Goal: Task Accomplishment & Management: Manage account settings

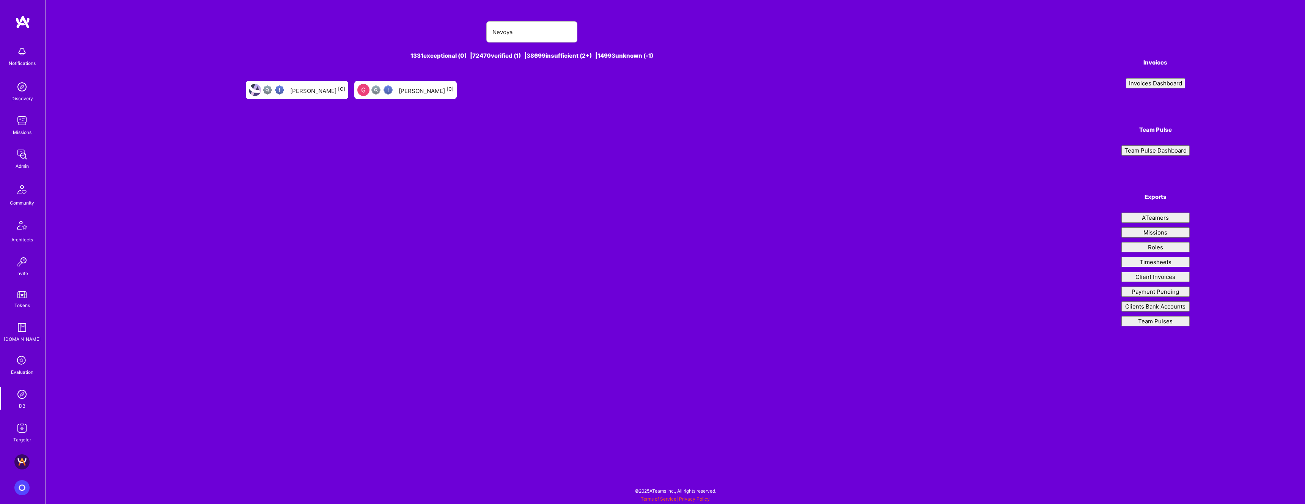
type input "Nevoya"
click at [21, 155] on img at bounding box center [21, 154] width 15 height 15
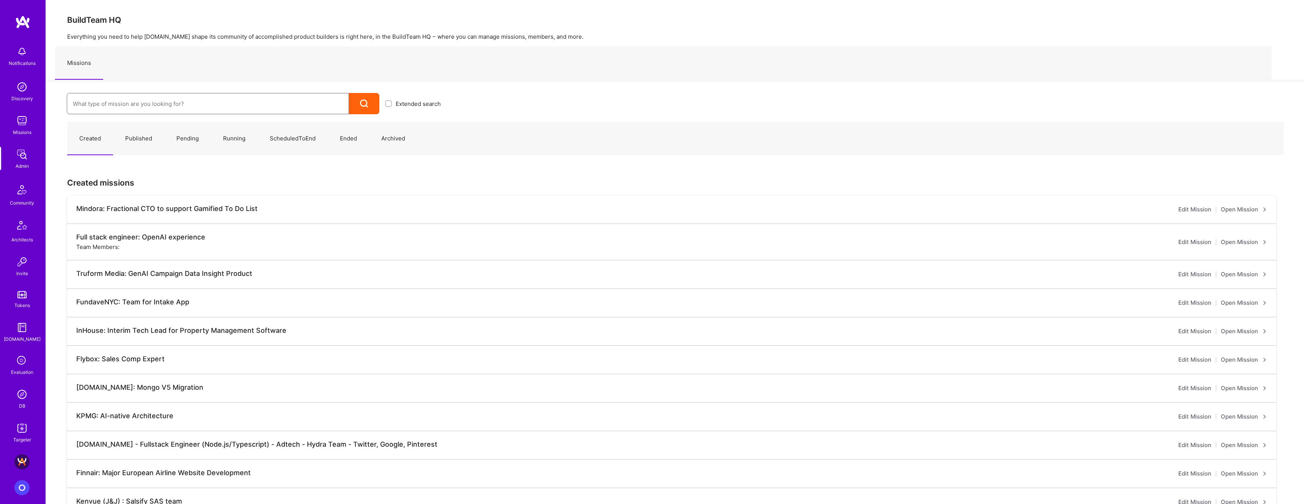
click at [291, 98] on input at bounding box center [208, 103] width 270 height 19
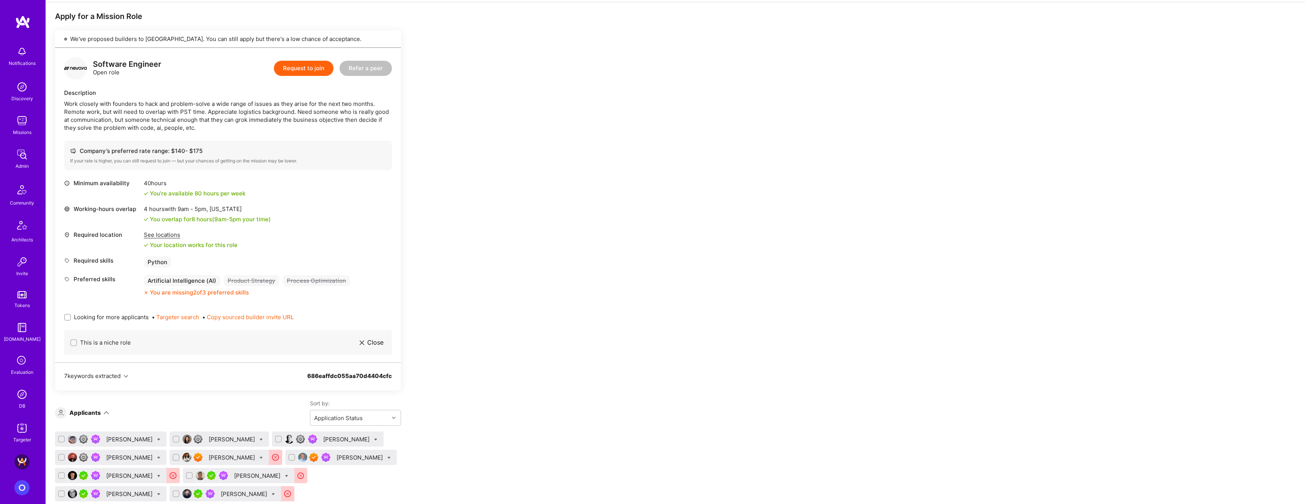
scroll to position [271, 0]
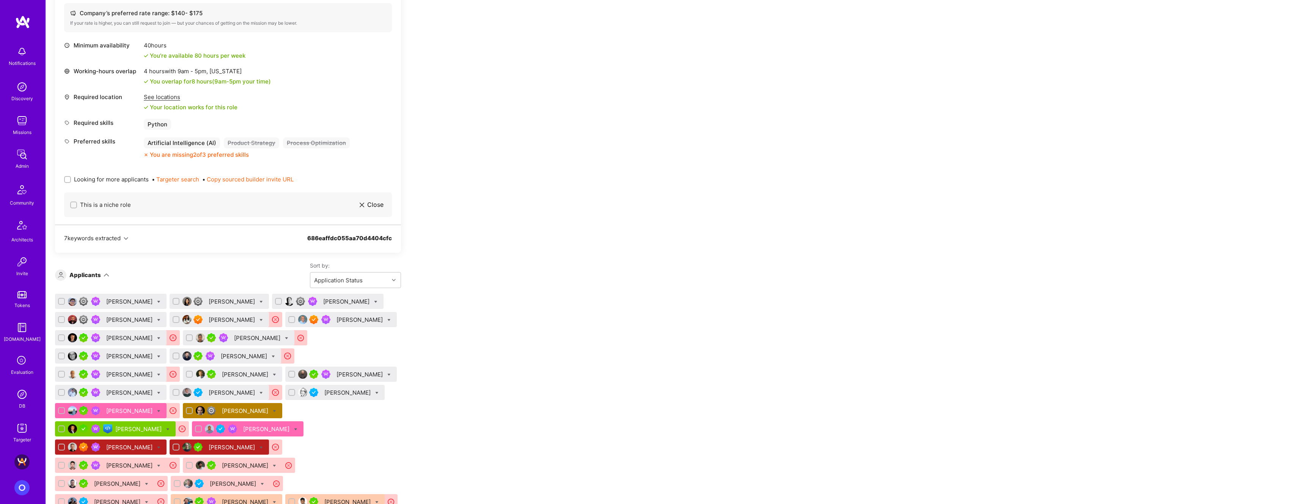
click at [122, 181] on span "Looking for more applicants" at bounding box center [111, 179] width 75 height 8
click at [71, 181] on input "Looking for more applicants" at bounding box center [68, 179] width 5 height 5
checkbox input "true"
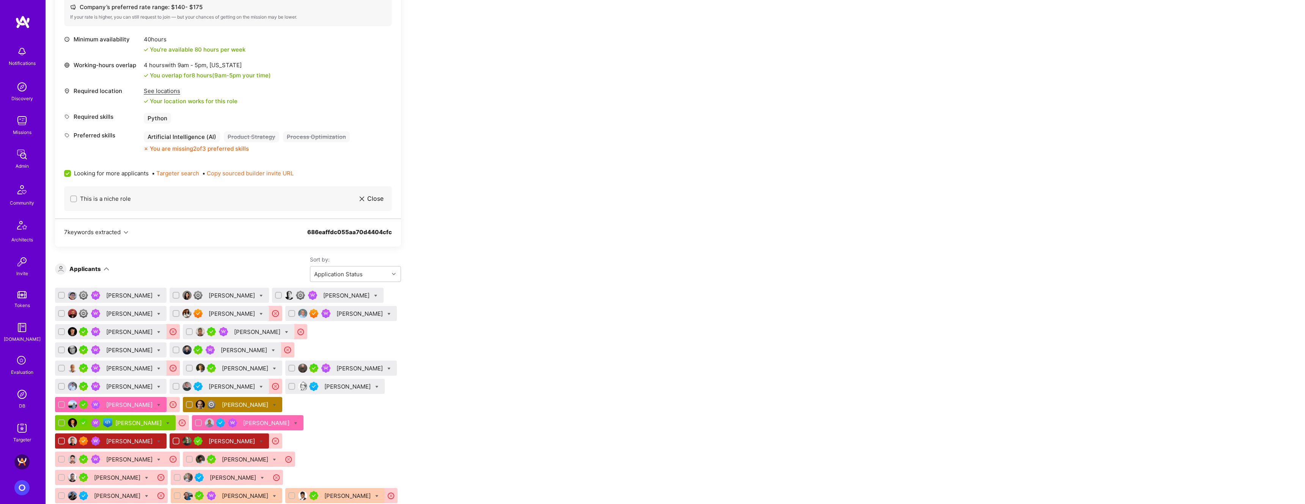
scroll to position [275, 0]
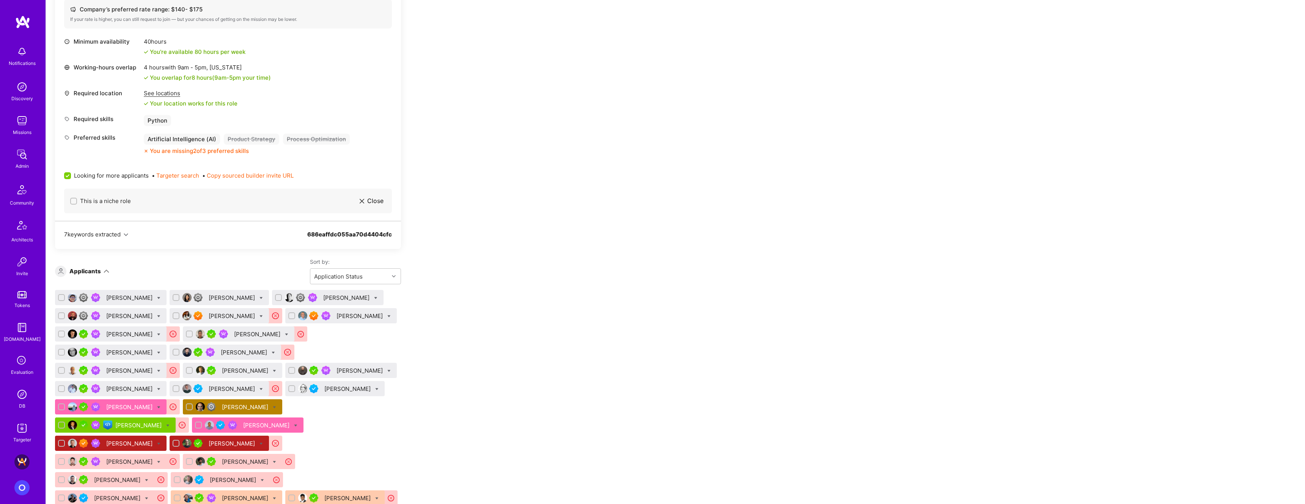
click at [179, 314] on div at bounding box center [176, 315] width 7 height 7
click at [179, 314] on input "checkbox" at bounding box center [176, 315] width 5 height 5
checkbox input "true"
click at [65, 333] on input "checkbox" at bounding box center [62, 334] width 5 height 5
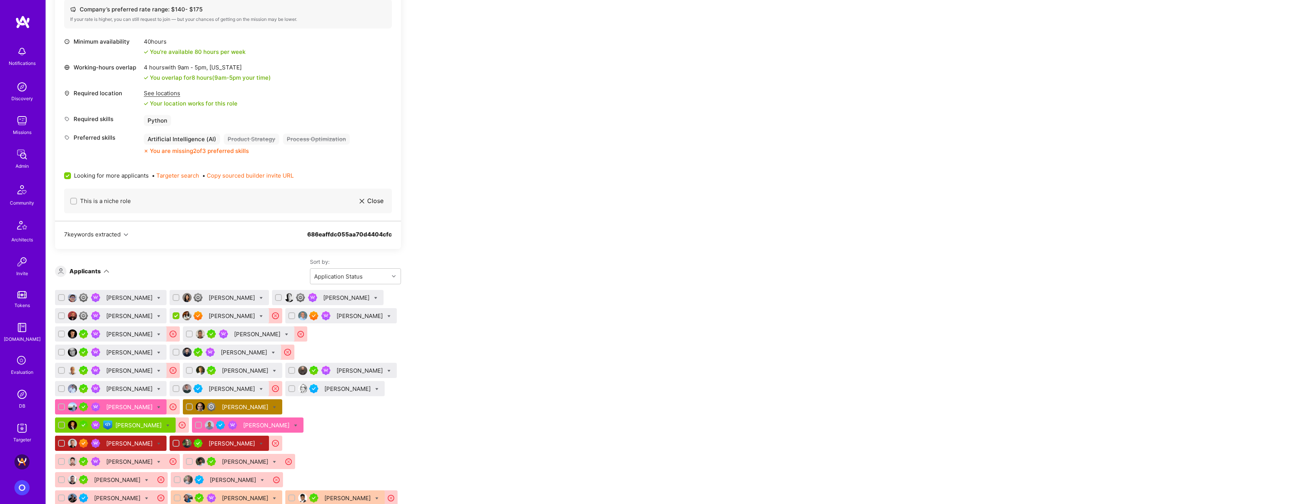
checkbox input "true"
click at [187, 337] on input "checkbox" at bounding box center [189, 334] width 5 height 5
checkbox input "true"
click at [62, 370] on input "checkbox" at bounding box center [62, 370] width 5 height 5
checkbox input "true"
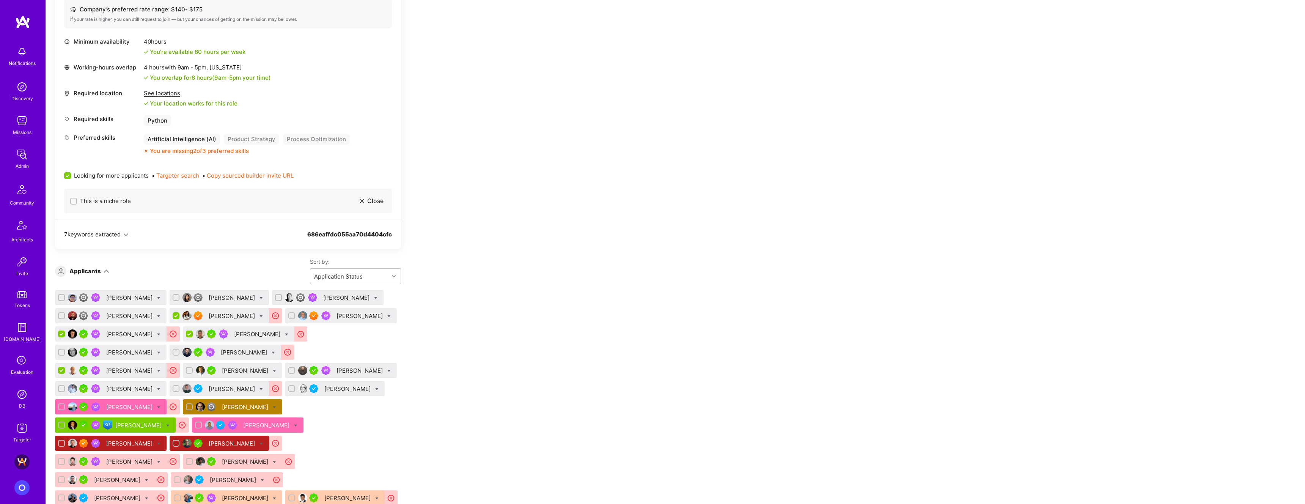
click at [160, 369] on icon at bounding box center [158, 370] width 3 height 3
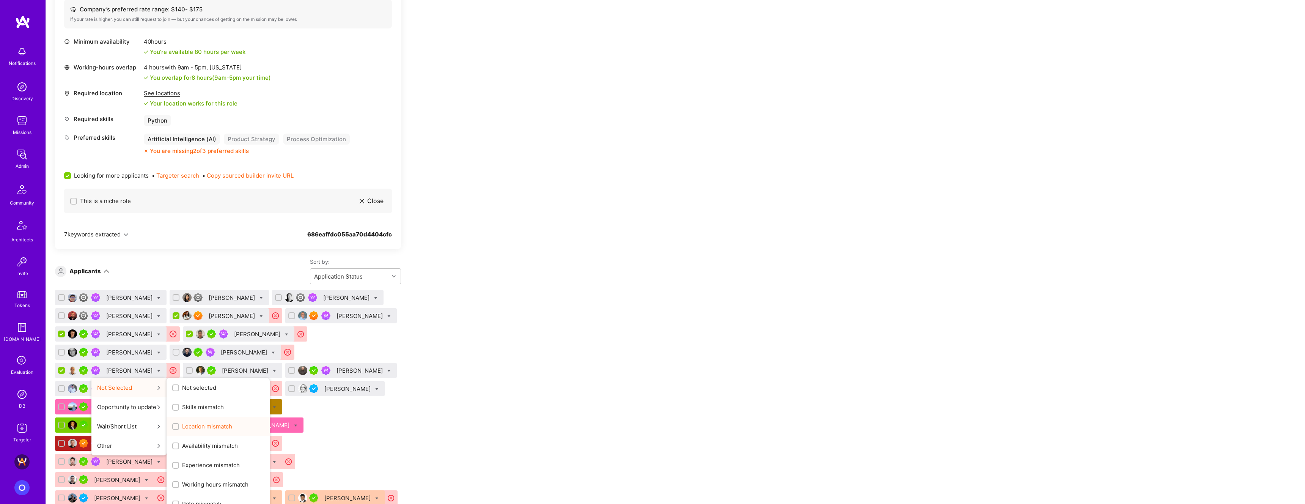
click at [222, 428] on span "Location mismatch" at bounding box center [207, 426] width 50 height 8
click at [179, 428] on input "Location mismatch" at bounding box center [176, 426] width 5 height 5
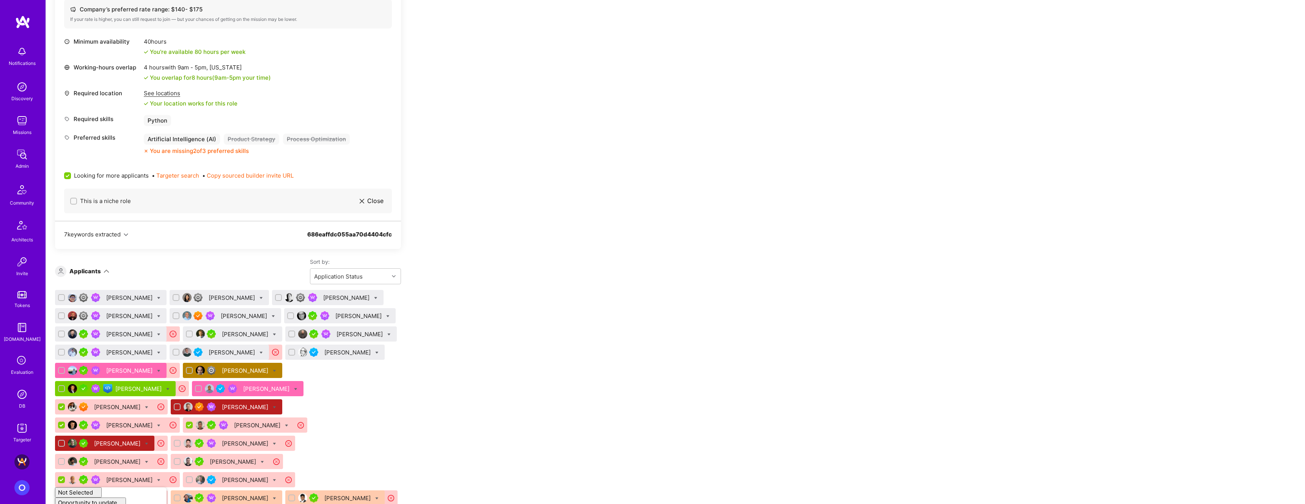
click at [514, 362] on div "Apply for a Mission Role We’re actively looking for builders. This is the best …" at bounding box center [675, 375] width 1259 height 1029
checkbox input "false"
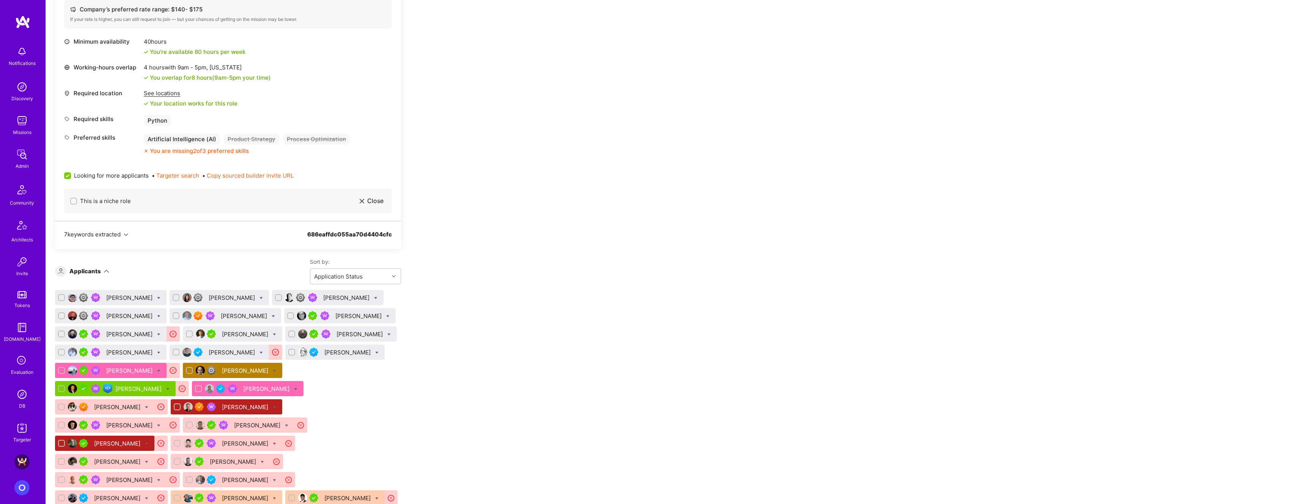
scroll to position [348, 0]
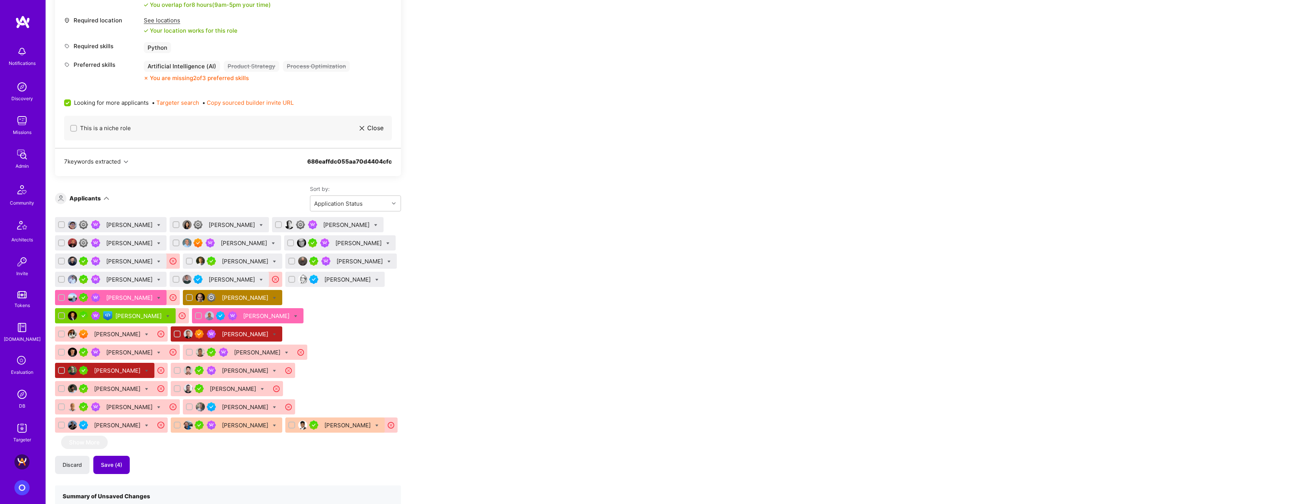
click at [123, 456] on button "Save (4)" at bounding box center [111, 465] width 36 height 18
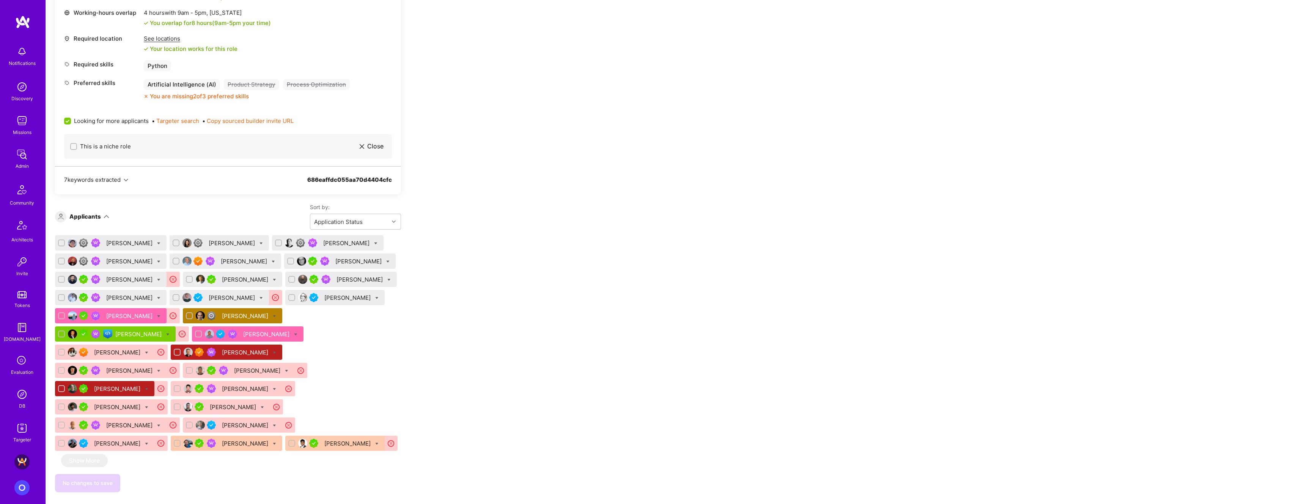
click at [65, 280] on input "checkbox" at bounding box center [62, 279] width 5 height 5
checkbox input "true"
click at [179, 298] on input "checkbox" at bounding box center [176, 297] width 5 height 5
checkbox input "true"
click at [263, 298] on icon at bounding box center [261, 297] width 3 height 3
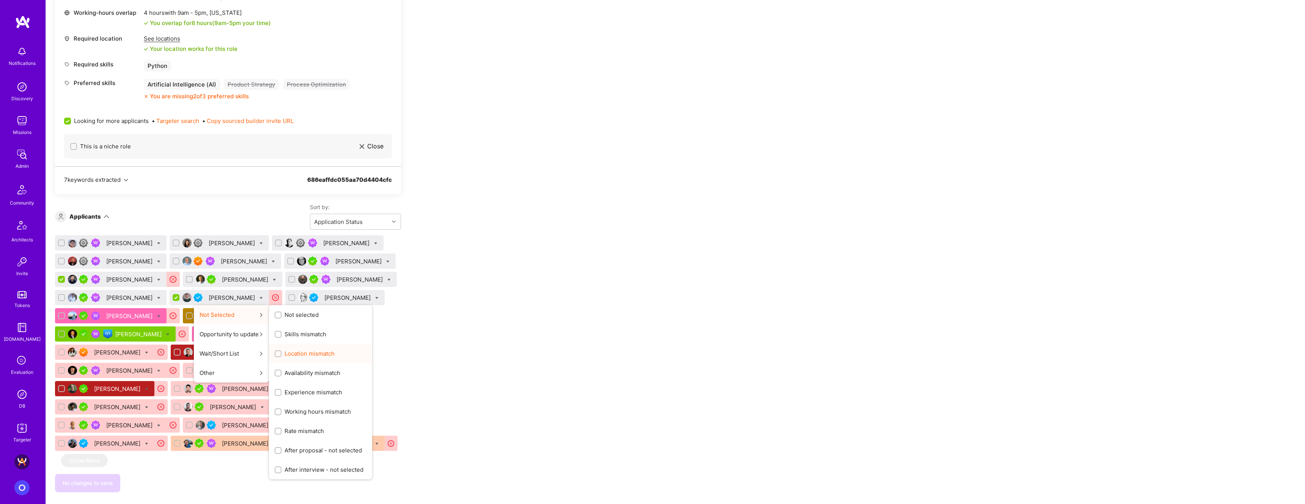
click at [335, 355] on span "Location mismatch" at bounding box center [310, 353] width 50 height 8
click at [282, 355] on input "Location mismatch" at bounding box center [278, 353] width 5 height 5
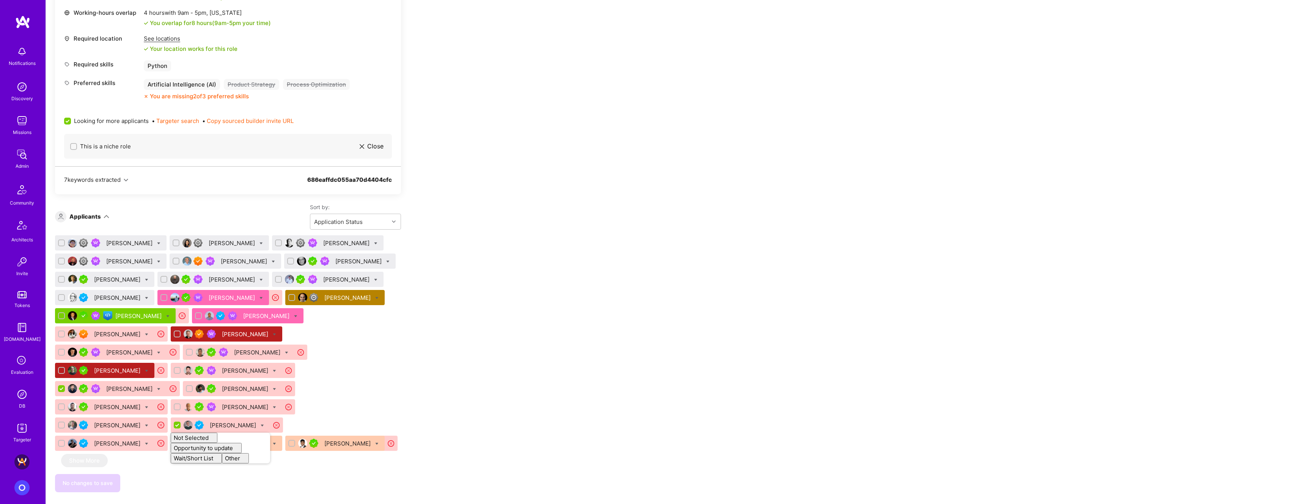
click at [527, 313] on div "Apply for a Mission Role We’re actively looking for builders. This is the best …" at bounding box center [675, 320] width 1259 height 1029
checkbox input "false"
click at [126, 474] on button "Save (2)" at bounding box center [111, 483] width 36 height 18
